Goal: Task Accomplishment & Management: Use online tool/utility

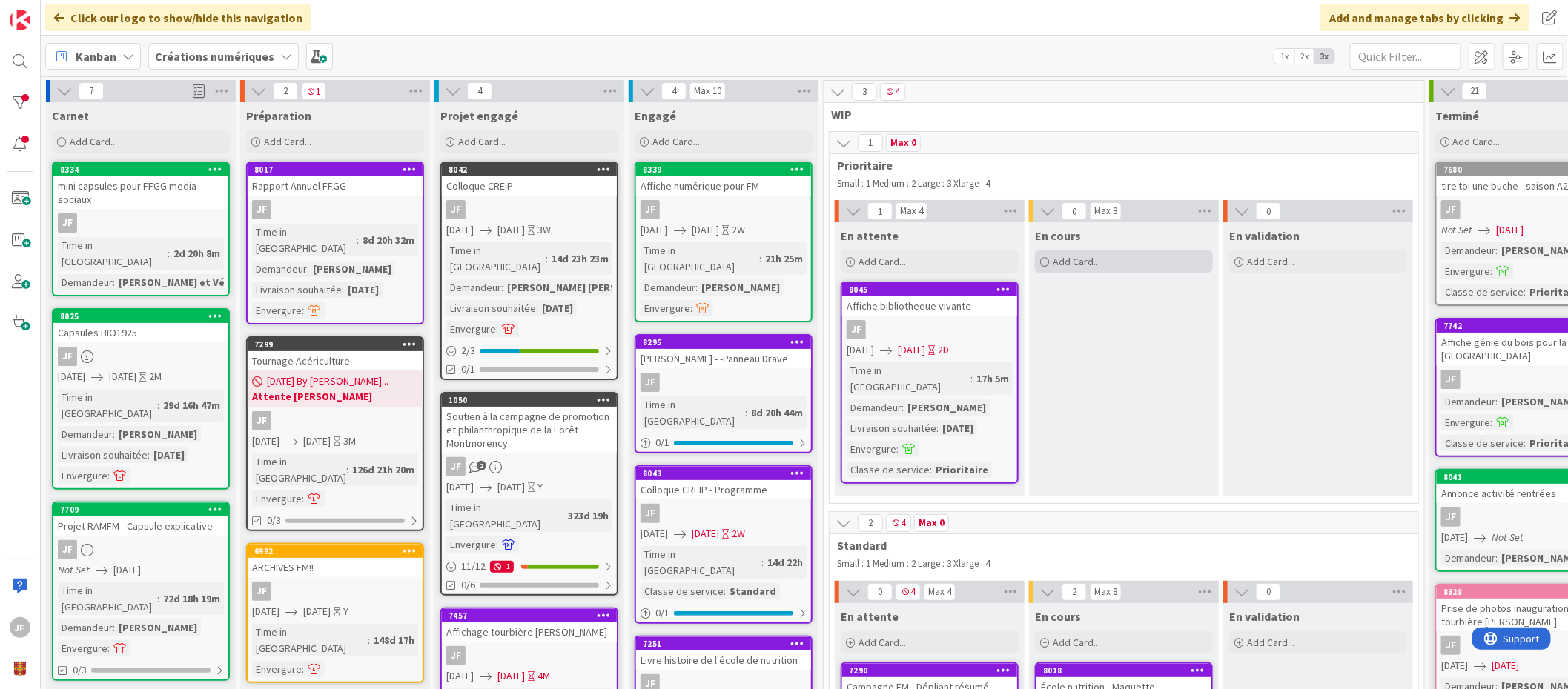
click at [1077, 257] on span "Add Card..." at bounding box center [1076, 261] width 48 height 13
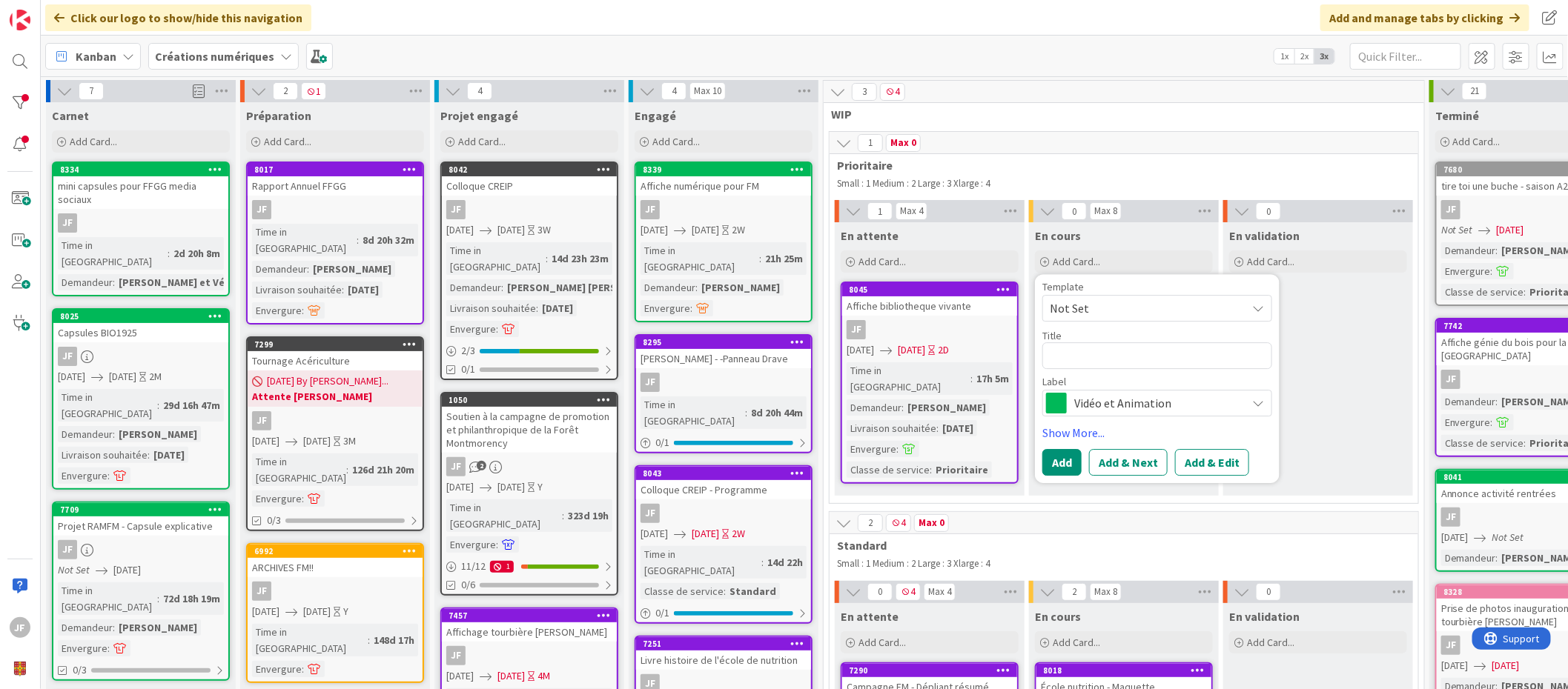
type textarea "x"
type textarea "t"
type textarea "x"
type textarea "tit"
type textarea "x"
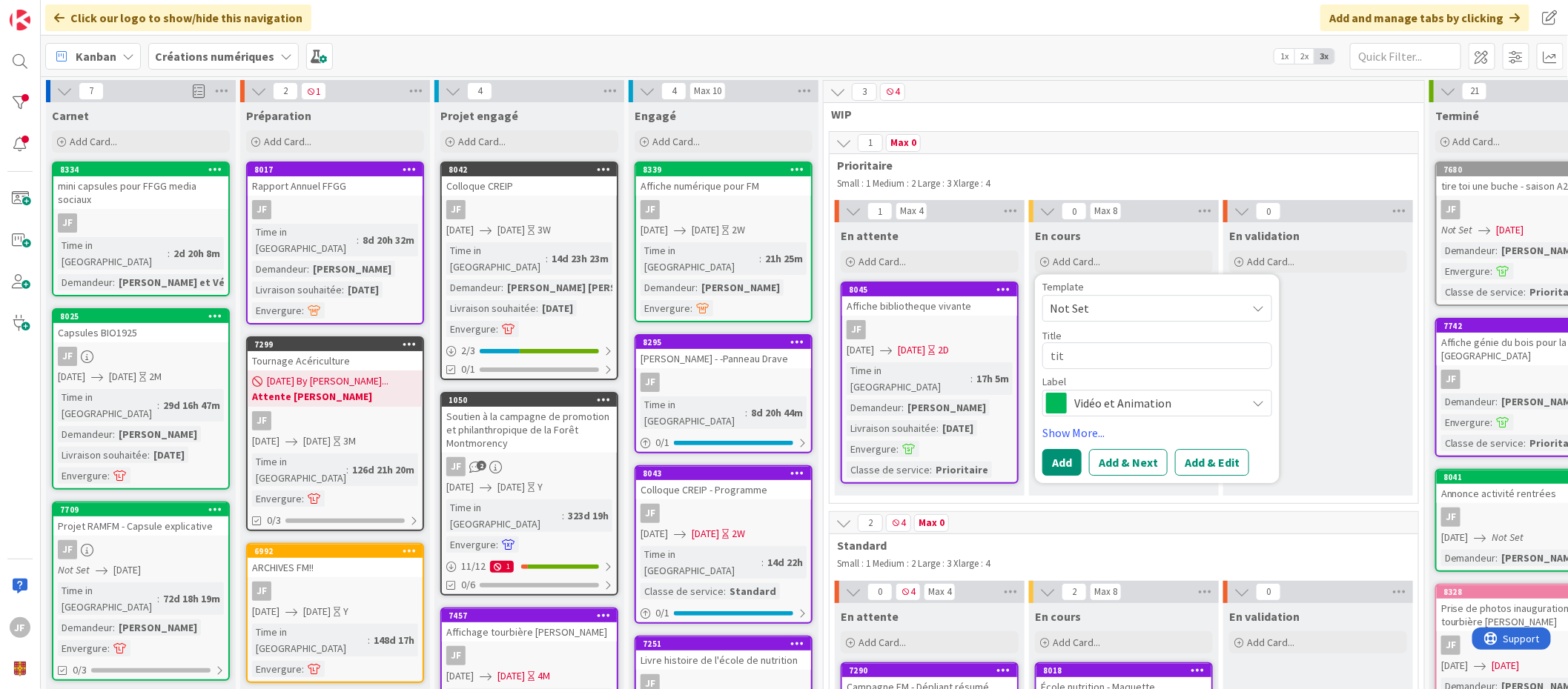
type textarea "titr"
type textarea "x"
type textarea "titre"
type textarea "x"
type textarea "titre"
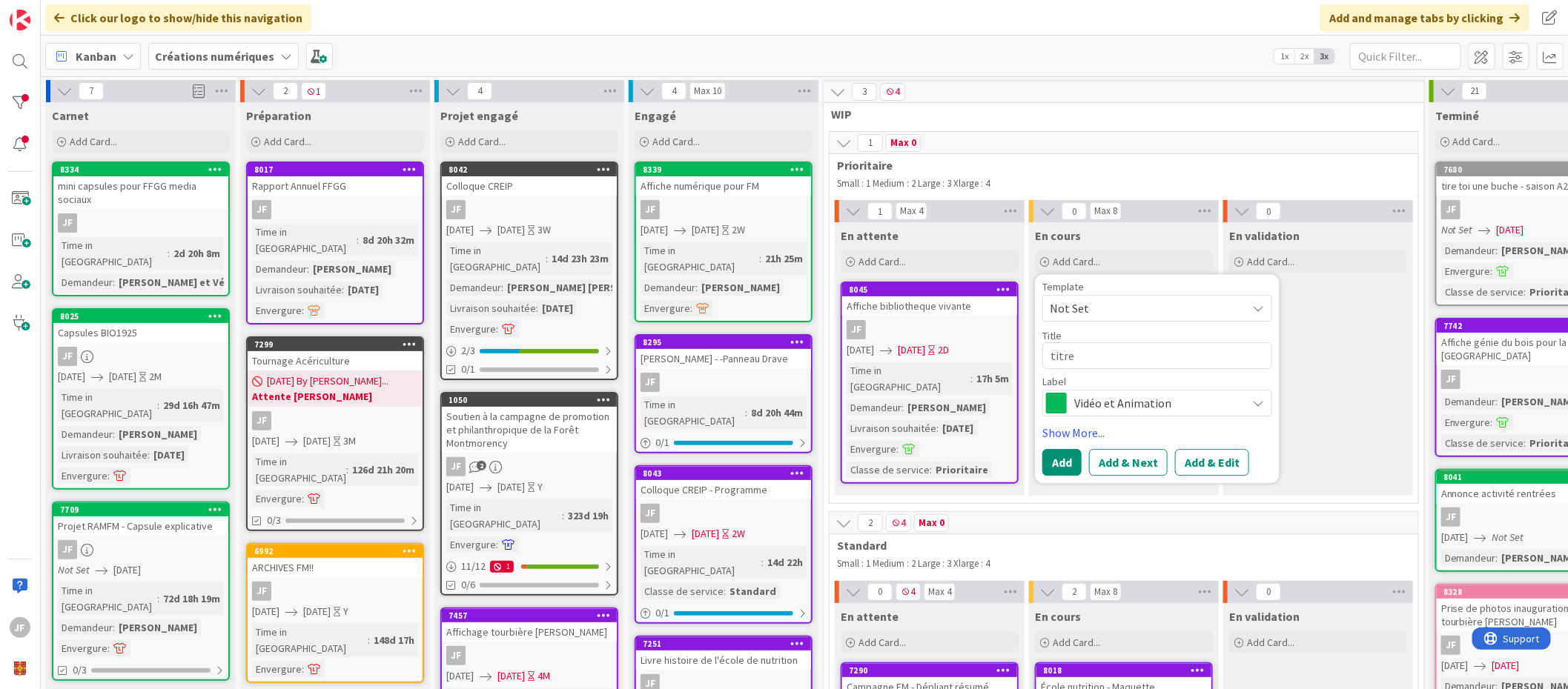
type textarea "x"
type textarea "titre t"
type textarea "x"
type textarea "titre to"
type textarea "x"
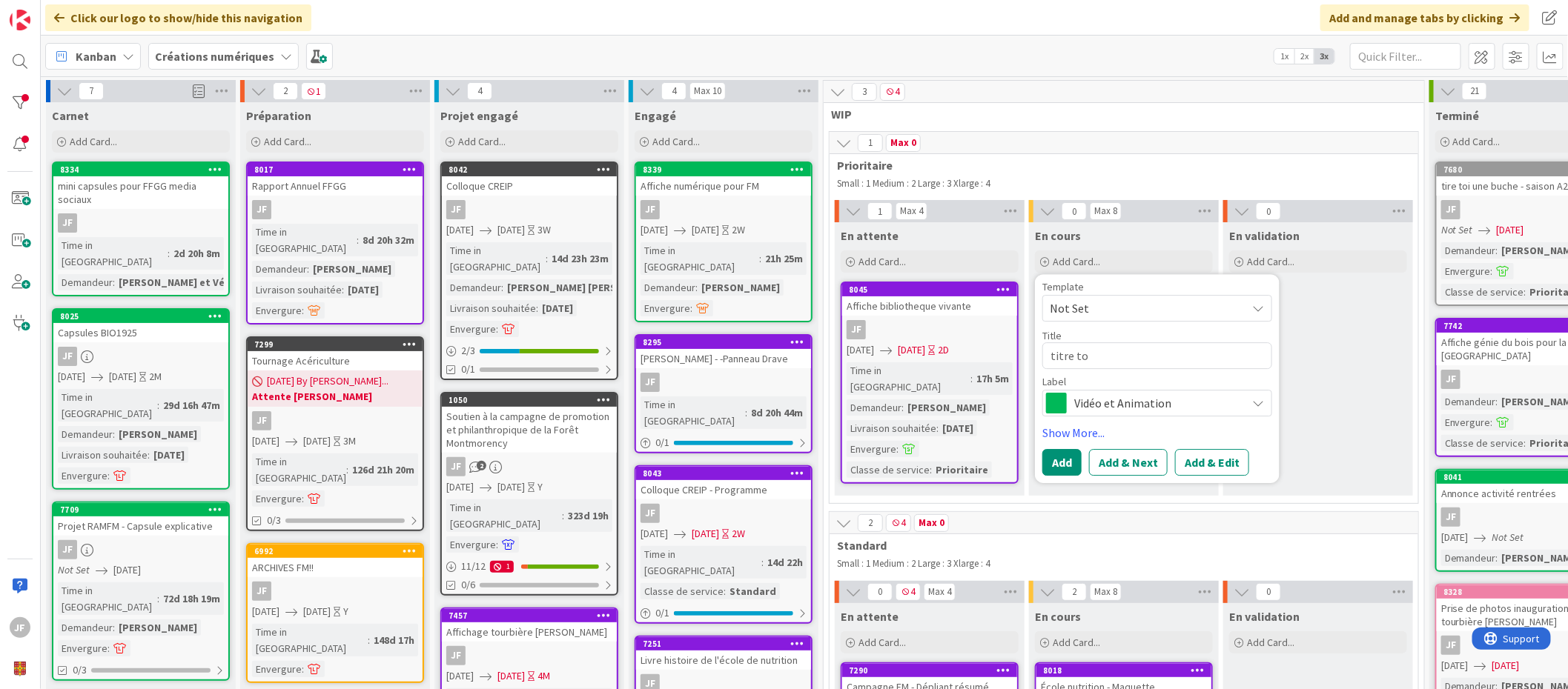
type textarea "titre toi"
type textarea "x"
type textarea "titre toi"
type textarea "x"
type textarea "titre toi u"
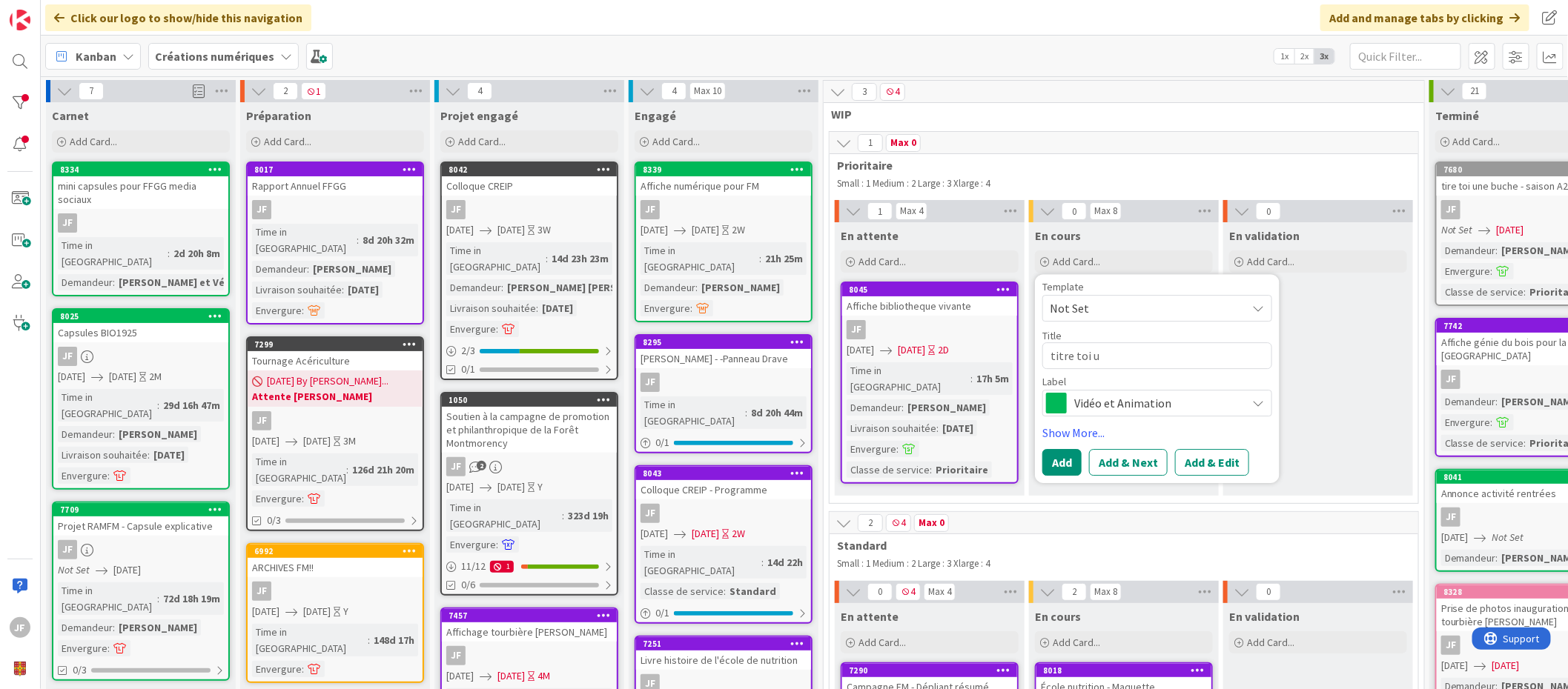
type textarea "x"
type textarea "titre toi un"
type textarea "x"
type textarea "titre toi un"
type textarea "x"
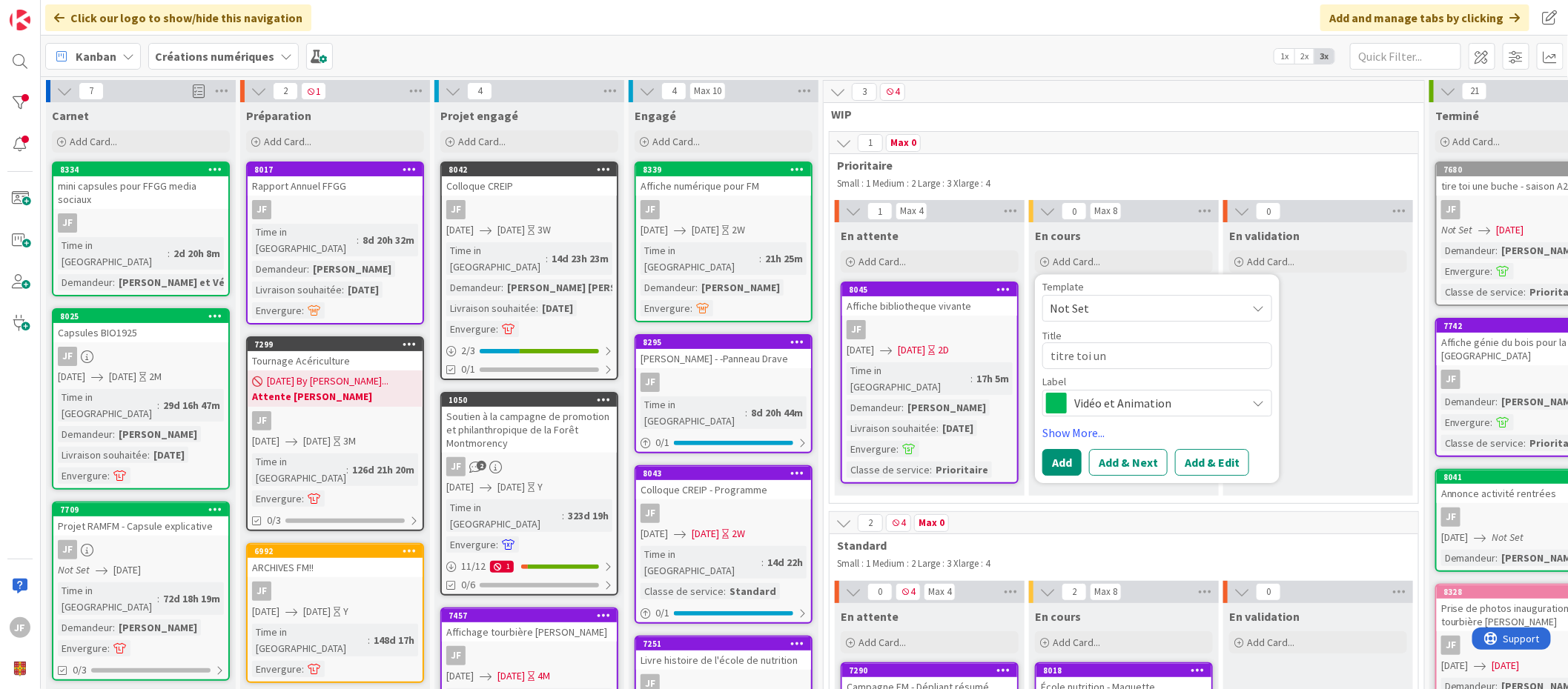
type textarea "titre toi un b"
type textarea "x"
type textarea "titre toi un bu"
type textarea "x"
type textarea "titre toi un buc"
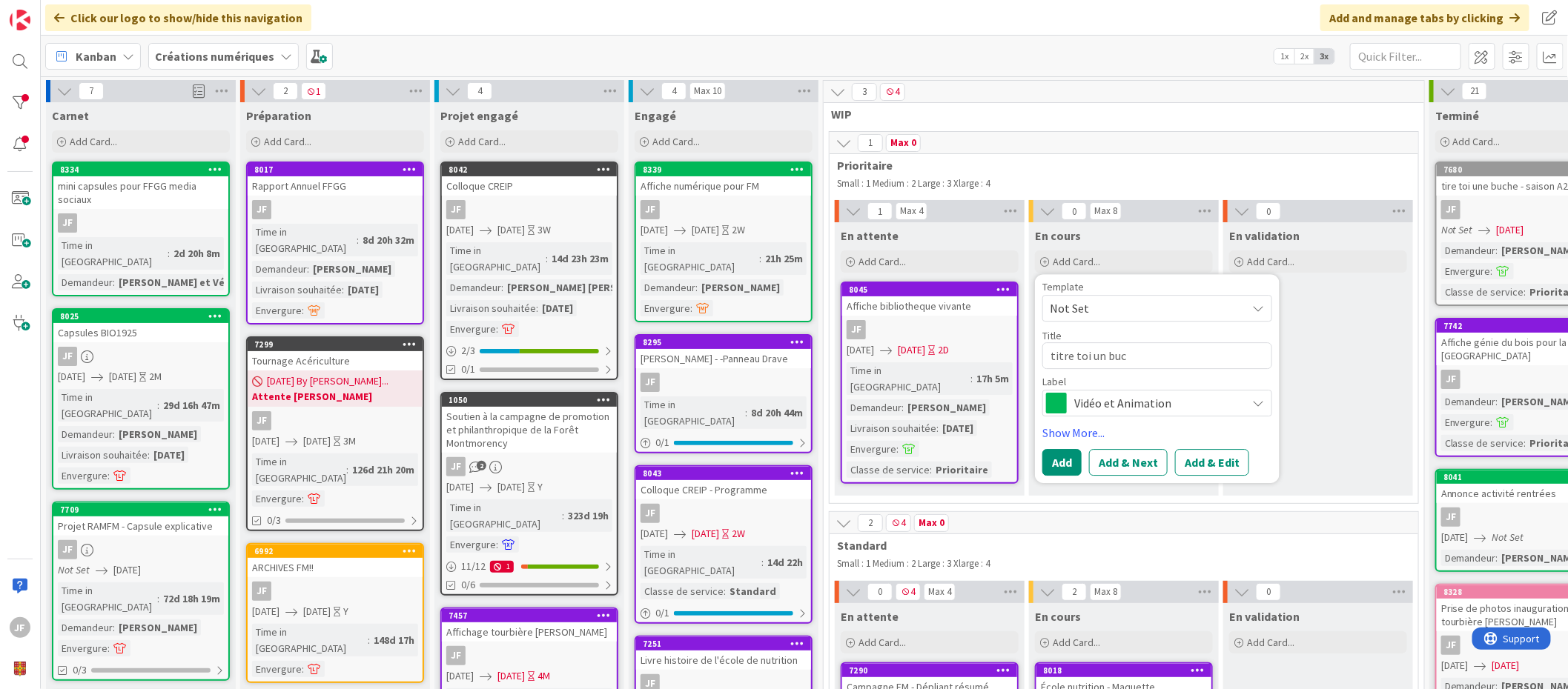
type textarea "x"
type textarea "titre toi un buch"
type textarea "x"
type textarea "titre toi un buche"
type textarea "x"
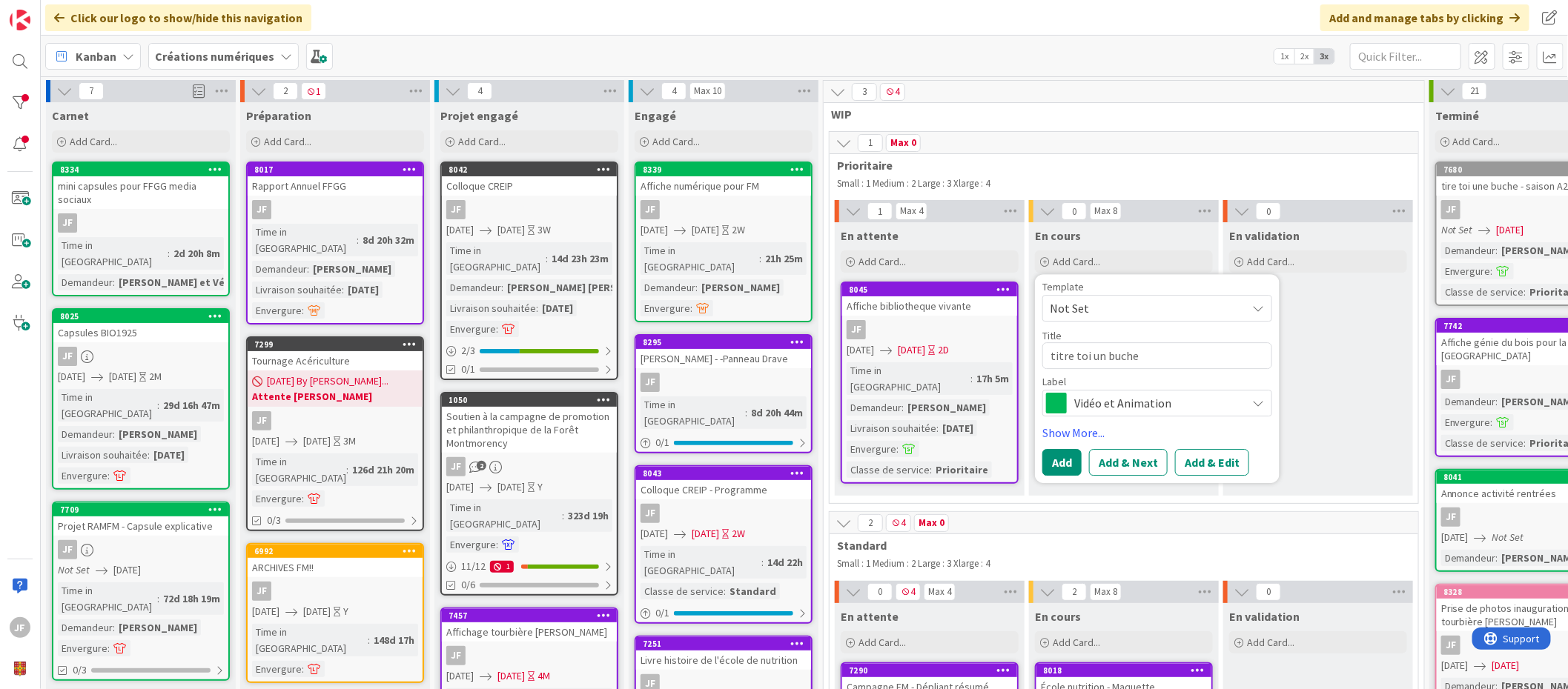
type textarea "titre toi un buche"
type textarea "x"
type textarea "titre toi un buche m"
type textarea "x"
type textarea "titre toi un buche mo"
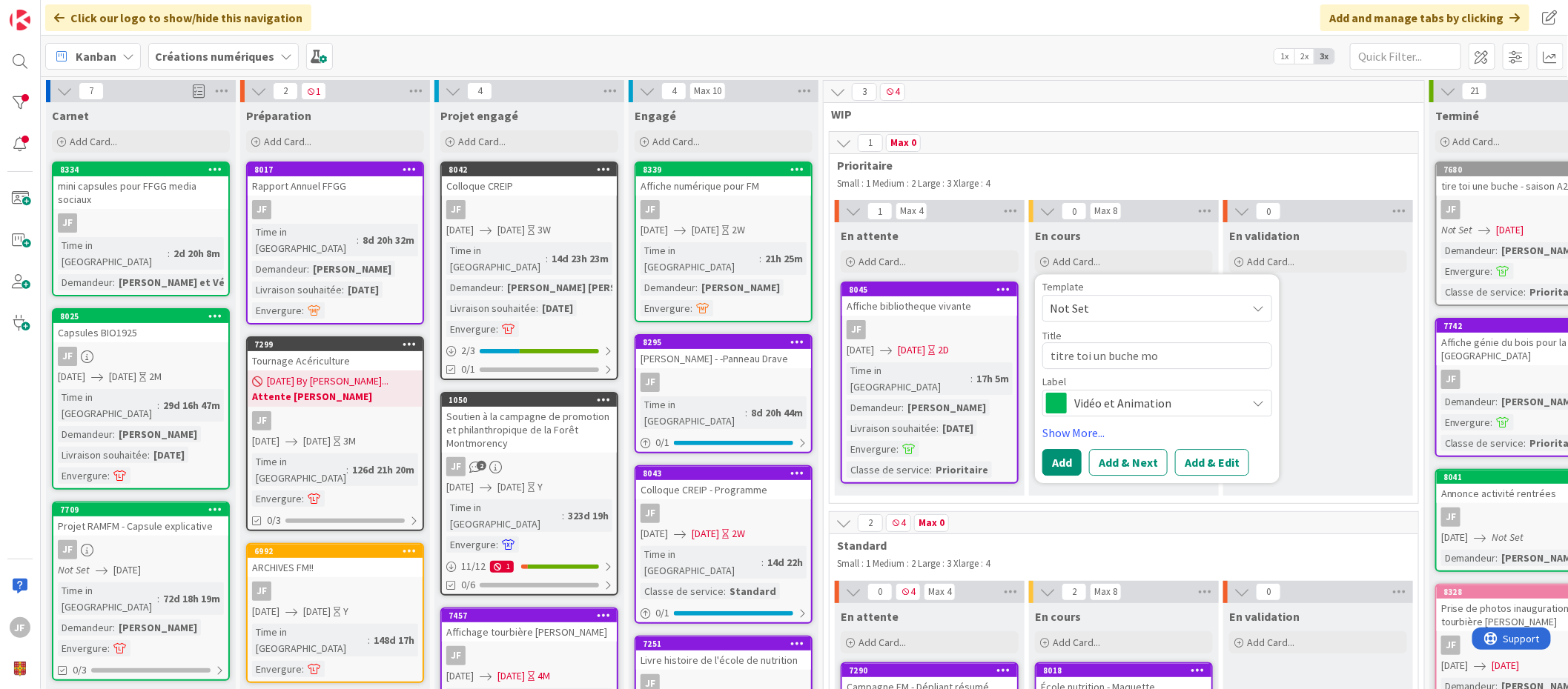
type textarea "x"
type textarea "titre toi un buche mon"
type textarea "x"
type textarea "titre toi un buche mont"
type textarea "x"
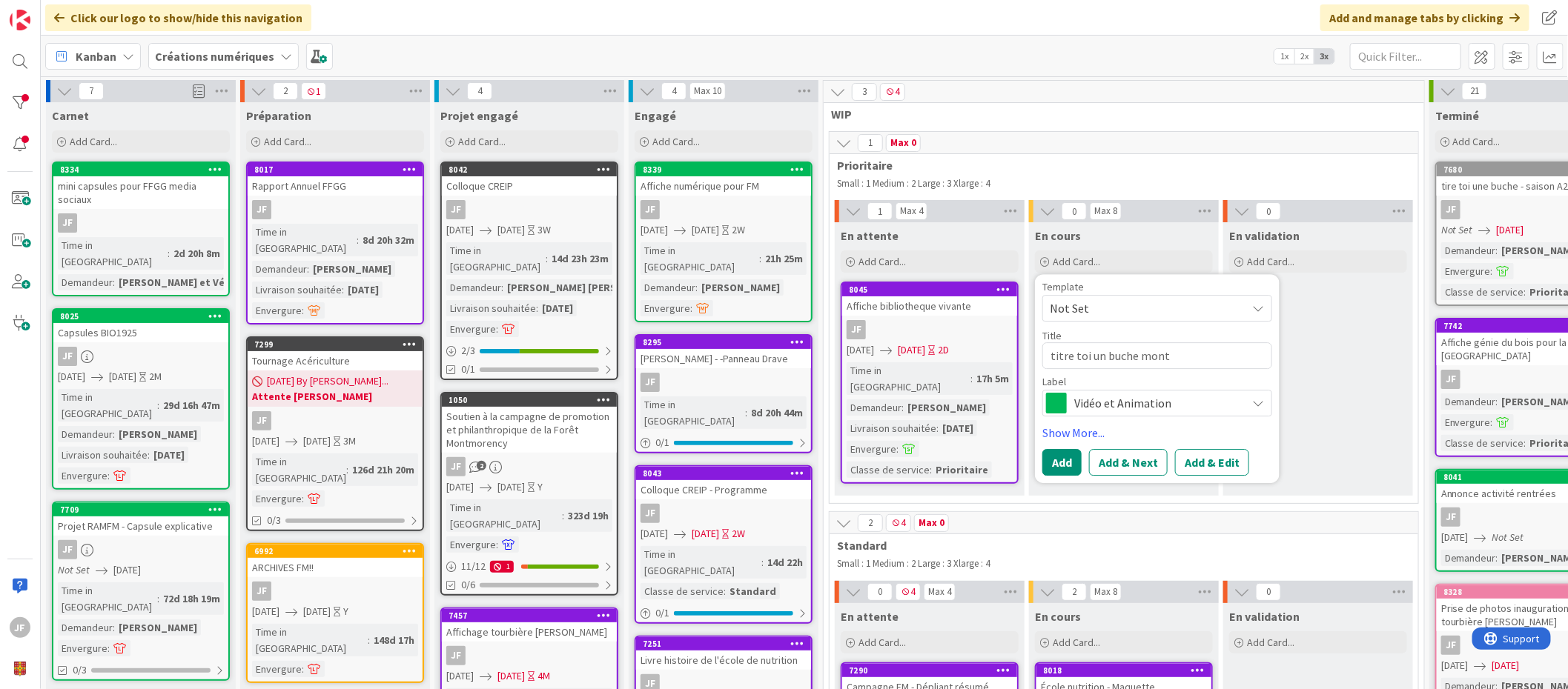
type textarea "titre toi un buche monta"
type textarea "x"
type textarea "titre toi un buche montag"
type textarea "x"
type textarea "titre toi un buche montage"
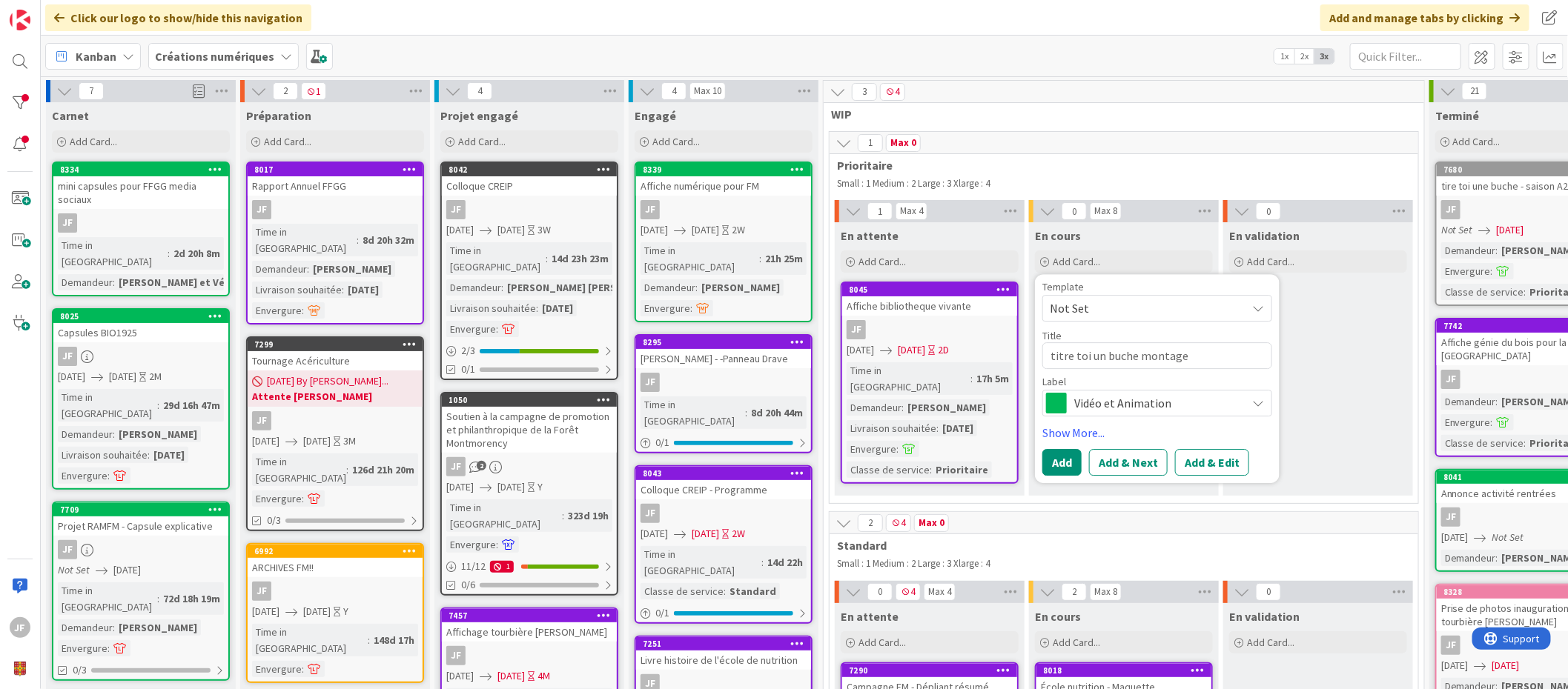
click at [1211, 408] on span "Vidéo et Animation" at bounding box center [1156, 404] width 165 height 21
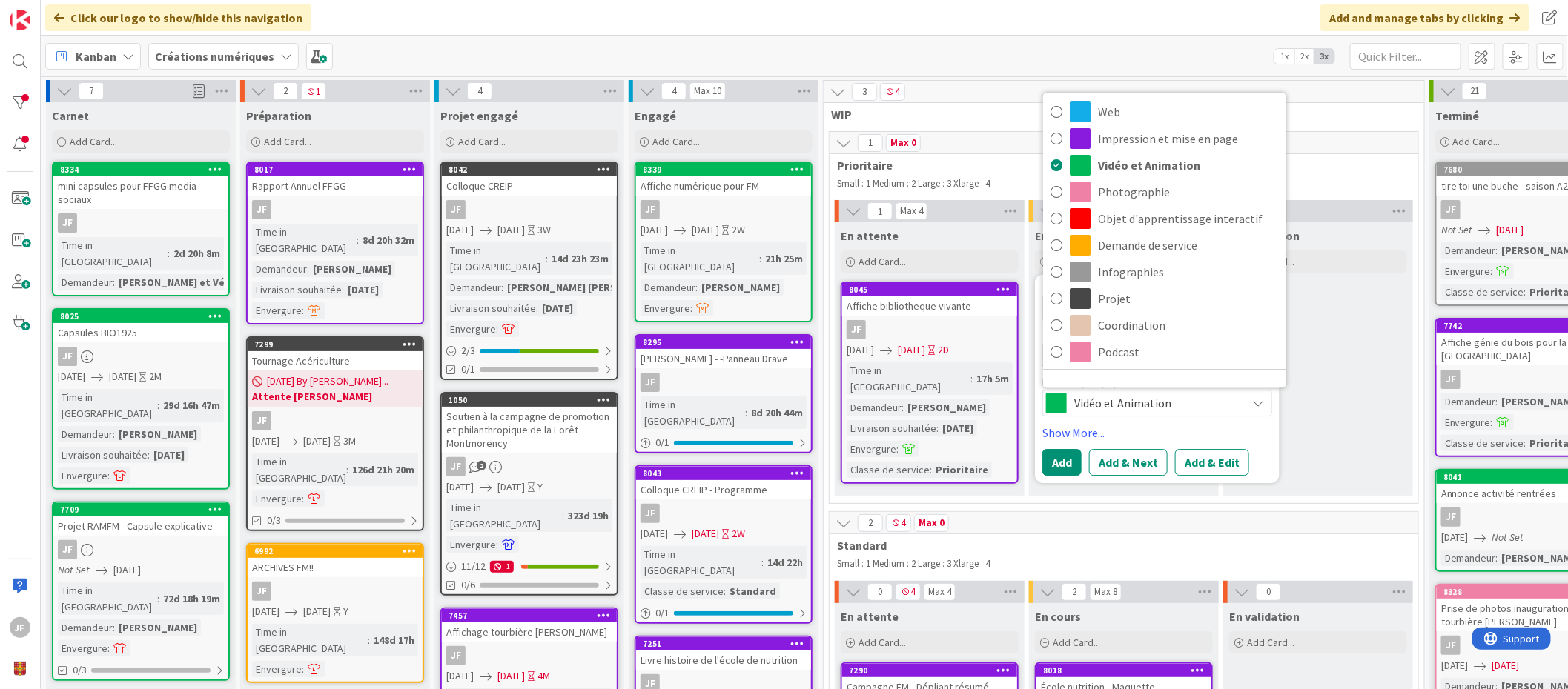
click at [1211, 408] on span "Vidéo et Animation" at bounding box center [1156, 404] width 165 height 21
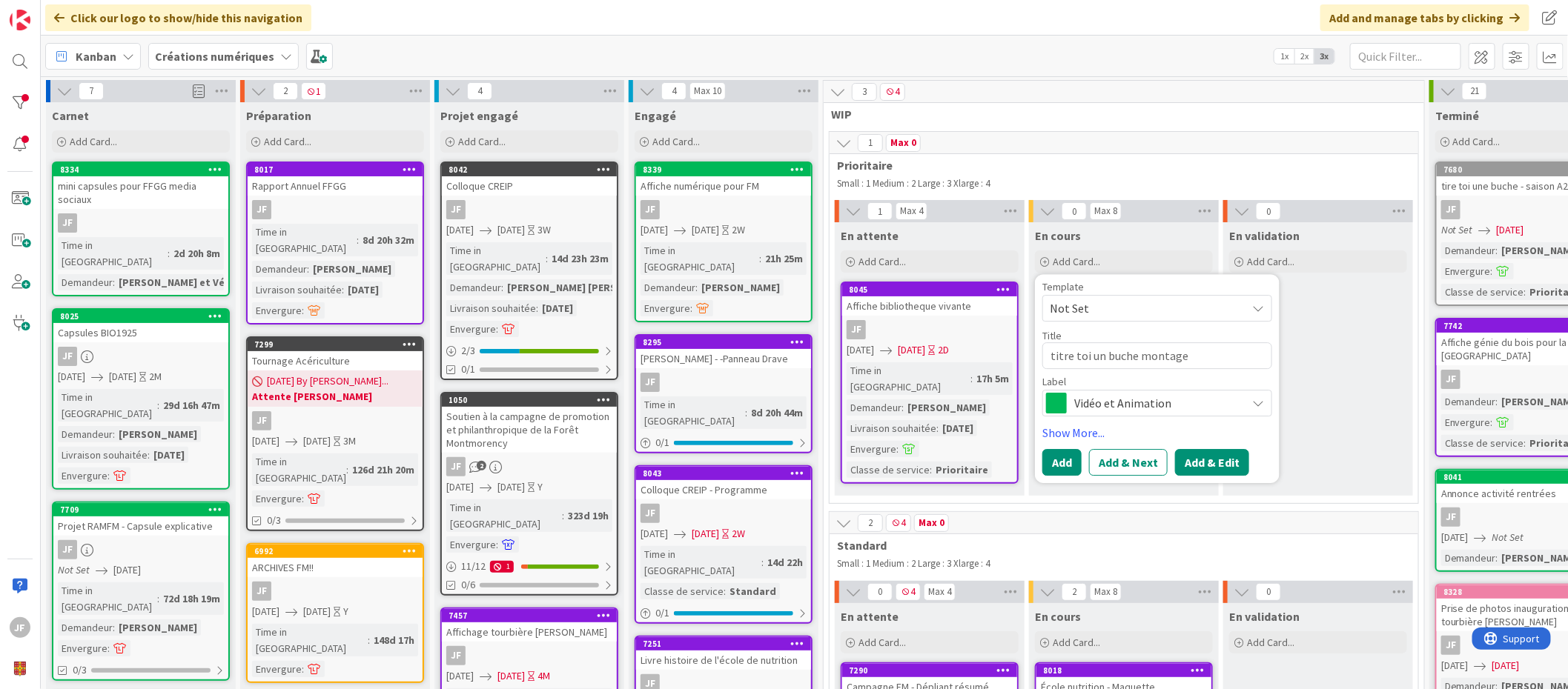
click at [1222, 455] on button "Add & Edit" at bounding box center [1212, 463] width 74 height 27
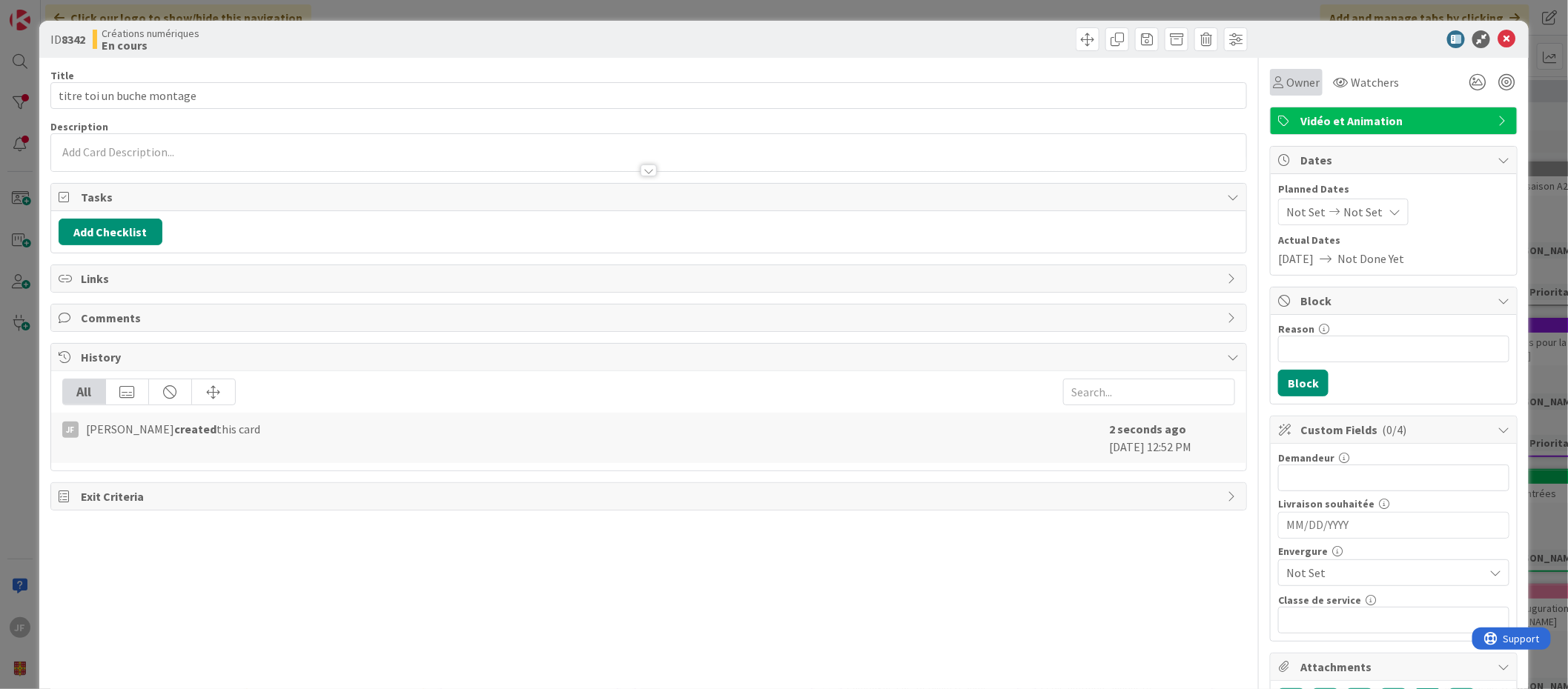
click at [1286, 78] on span "Owner" at bounding box center [1303, 83] width 33 height 18
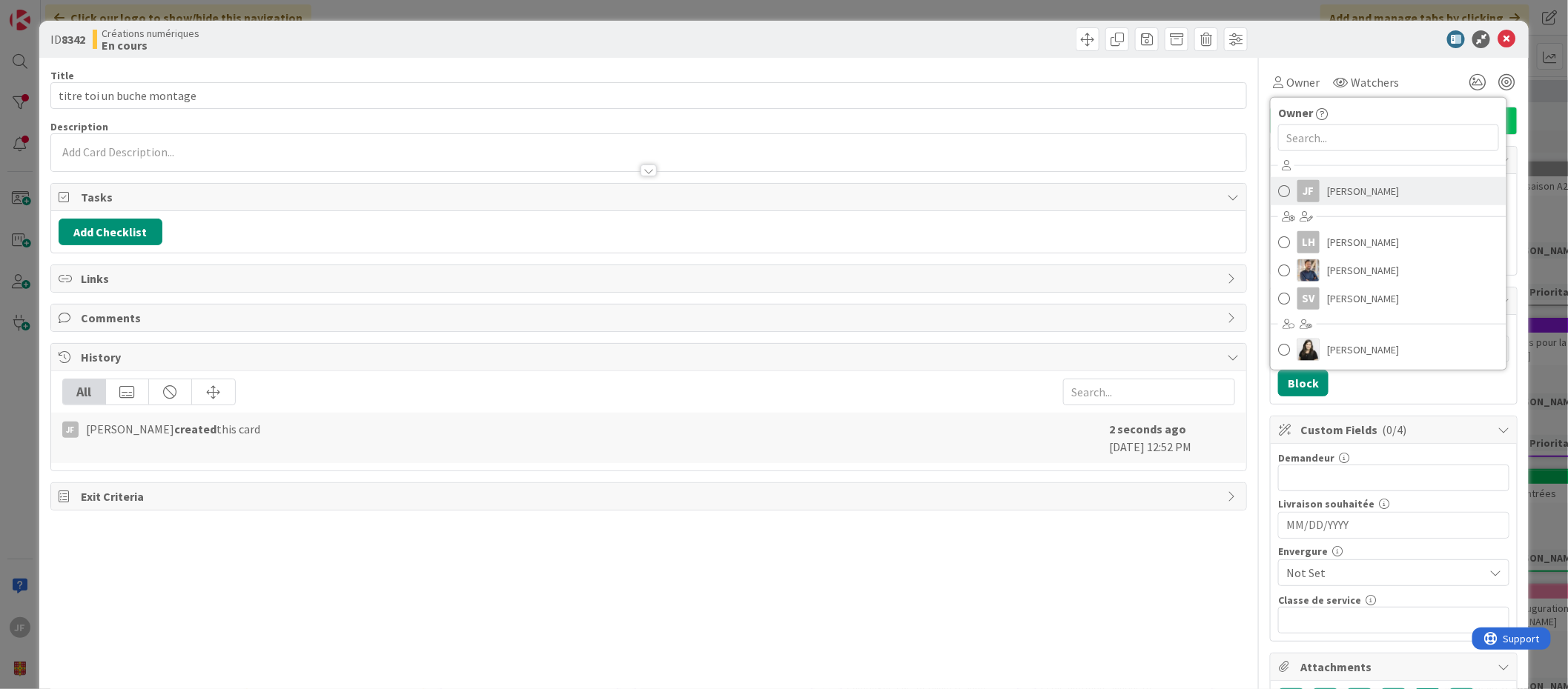
click at [1327, 190] on span "[PERSON_NAME]" at bounding box center [1363, 191] width 72 height 22
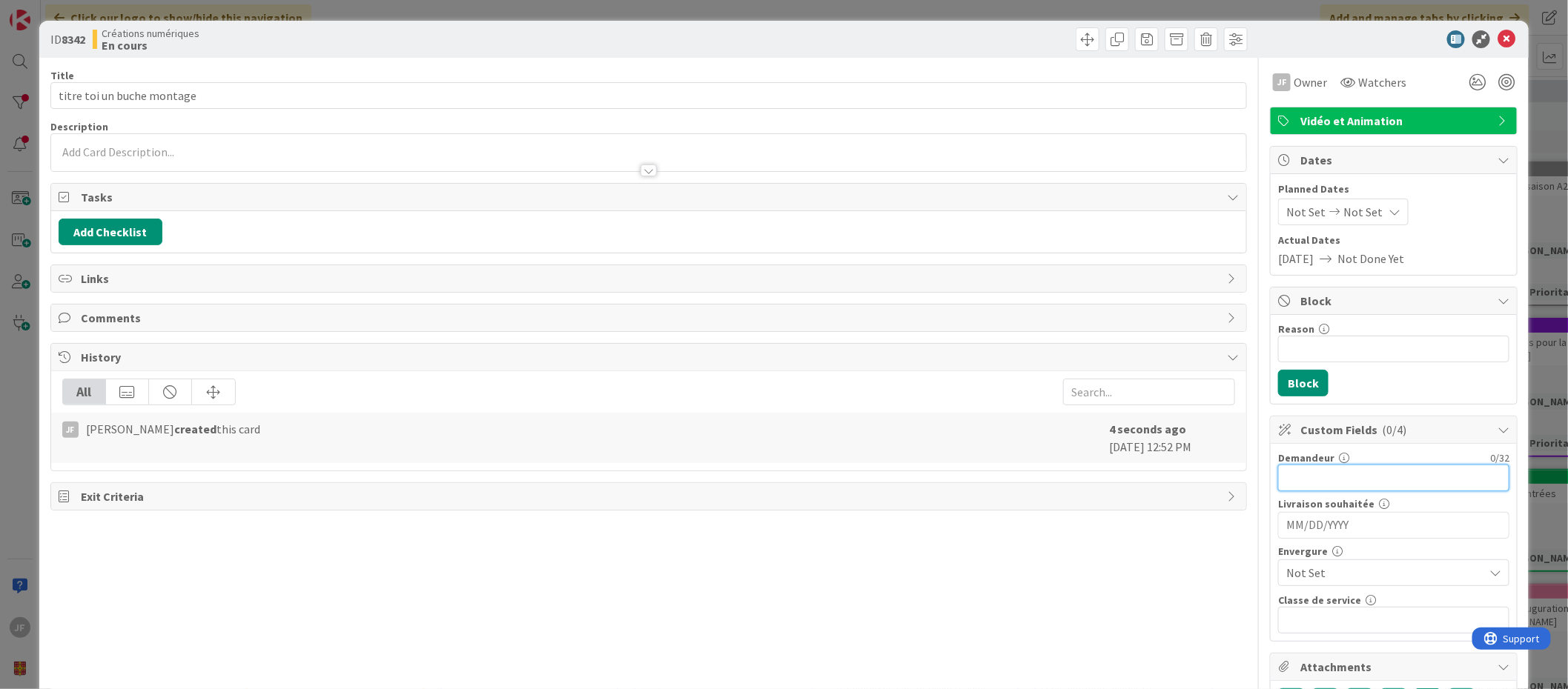
click at [1328, 480] on input "text" at bounding box center [1393, 479] width 231 height 27
drag, startPoint x: 1321, startPoint y: 472, endPoint x: 1313, endPoint y: 470, distance: 8.2
click at [1313, 470] on input "Katherien D" at bounding box center [1393, 479] width 231 height 27
type input "[PERSON_NAME]"
click at [1342, 527] on input "MM/DD/YYYY" at bounding box center [1393, 525] width 215 height 25
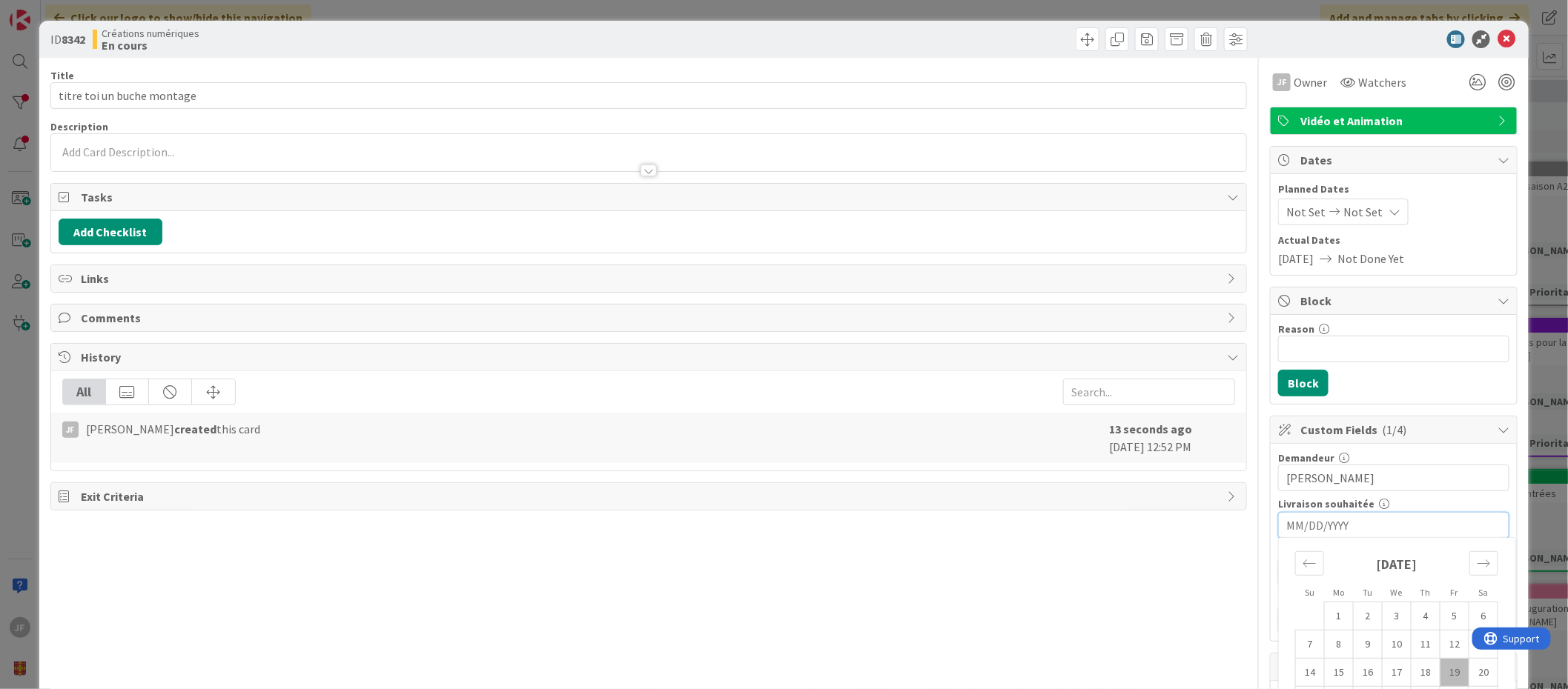
click at [1442, 672] on td "19" at bounding box center [1455, 673] width 29 height 28
type input "[DATE]"
click at [1366, 579] on span "Not Set" at bounding box center [1381, 573] width 190 height 21
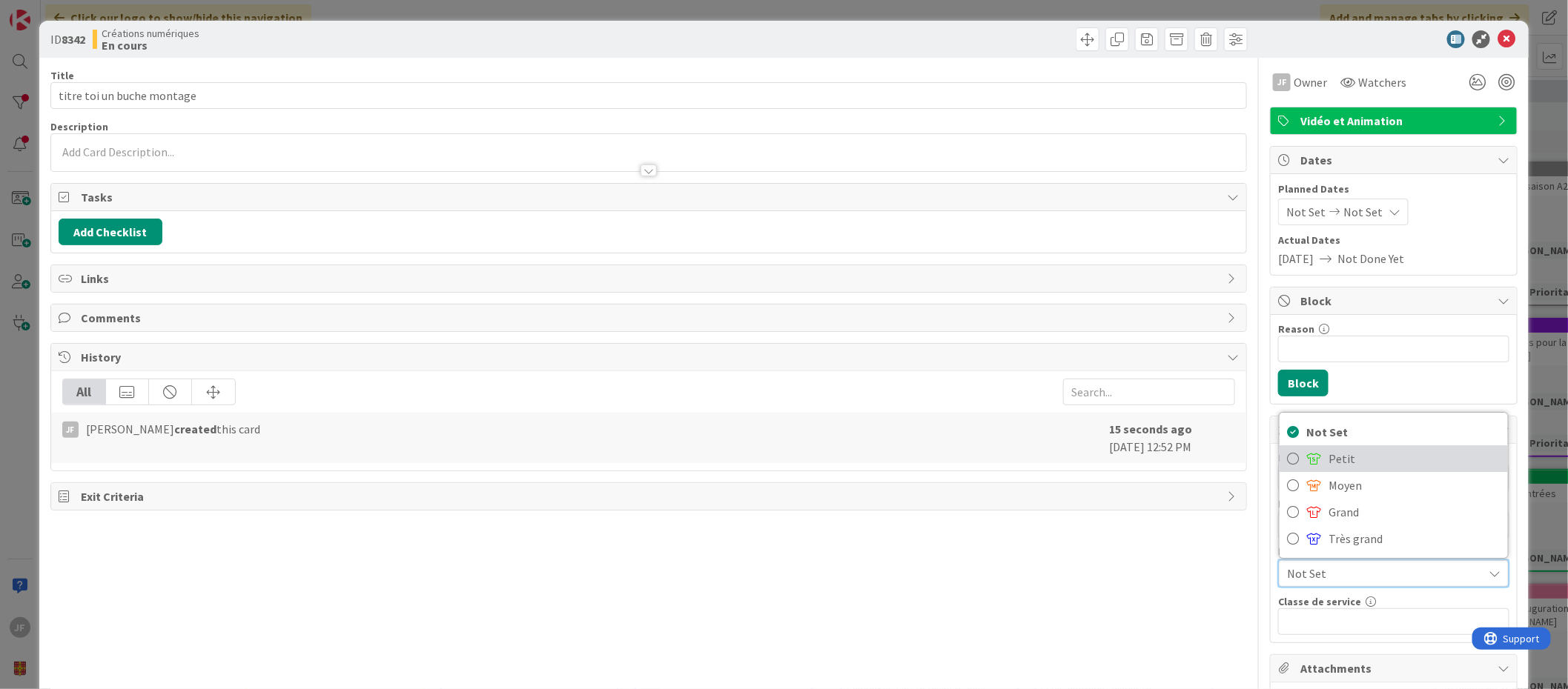
click at [1316, 461] on link "Petit" at bounding box center [1393, 459] width 228 height 27
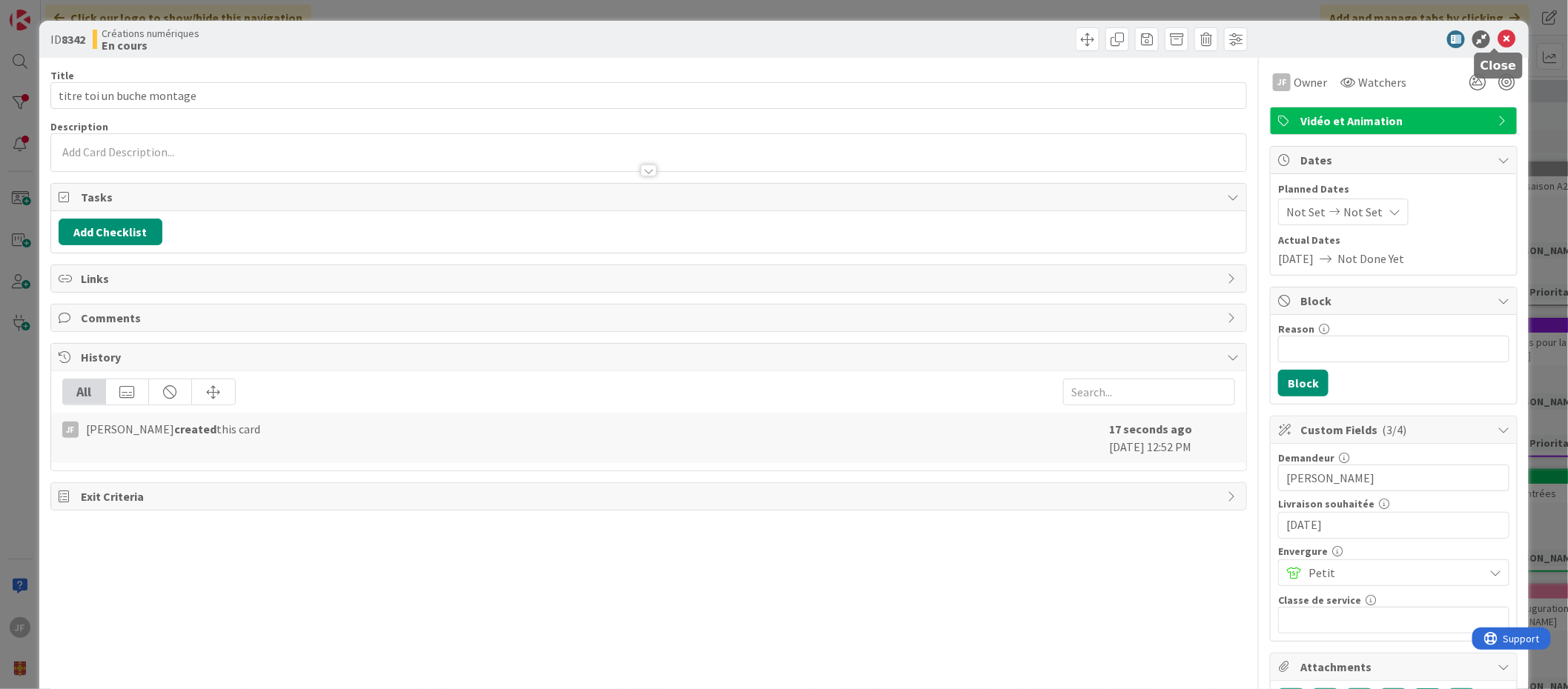
click at [1498, 35] on icon at bounding box center [1507, 40] width 18 height 18
